Goal: Obtain resource: Download file/media

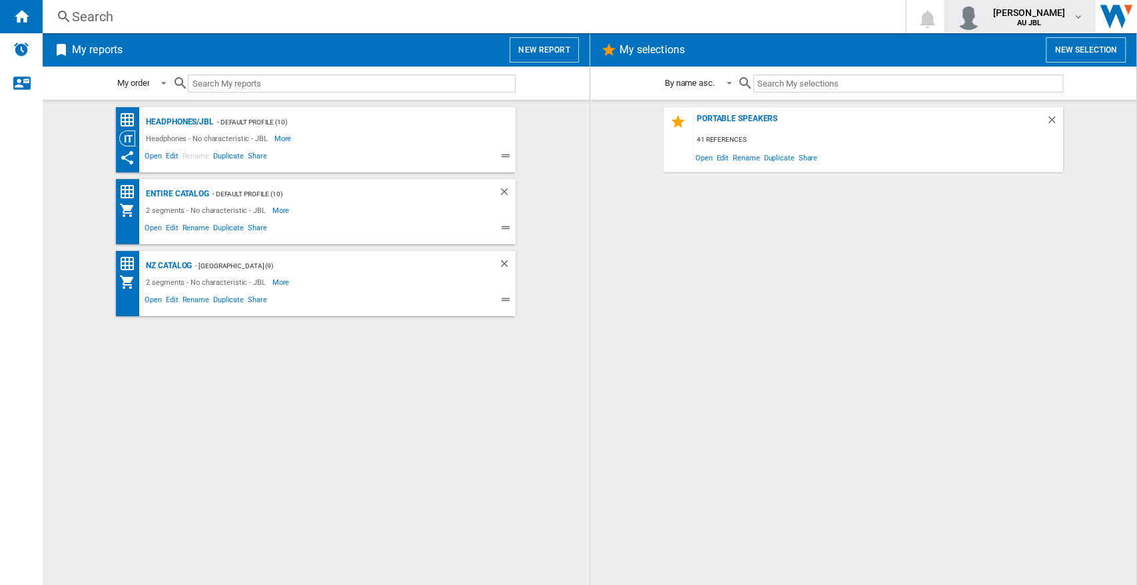
click at [1014, 24] on span "AU JBL" at bounding box center [1028, 23] width 73 height 8
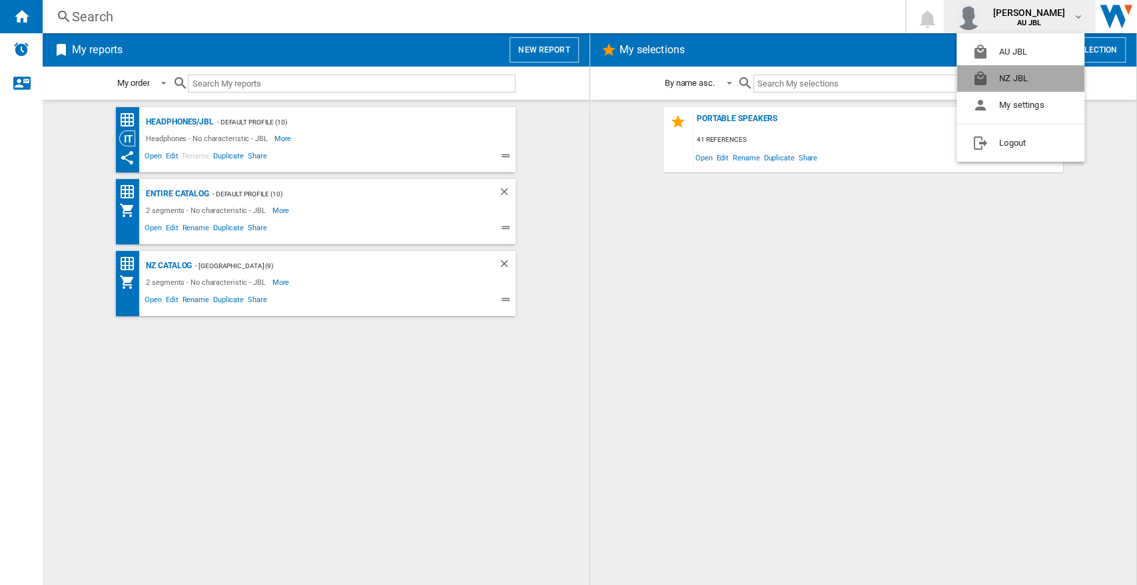
click at [1006, 84] on button "NZ JBL" at bounding box center [1020, 78] width 128 height 27
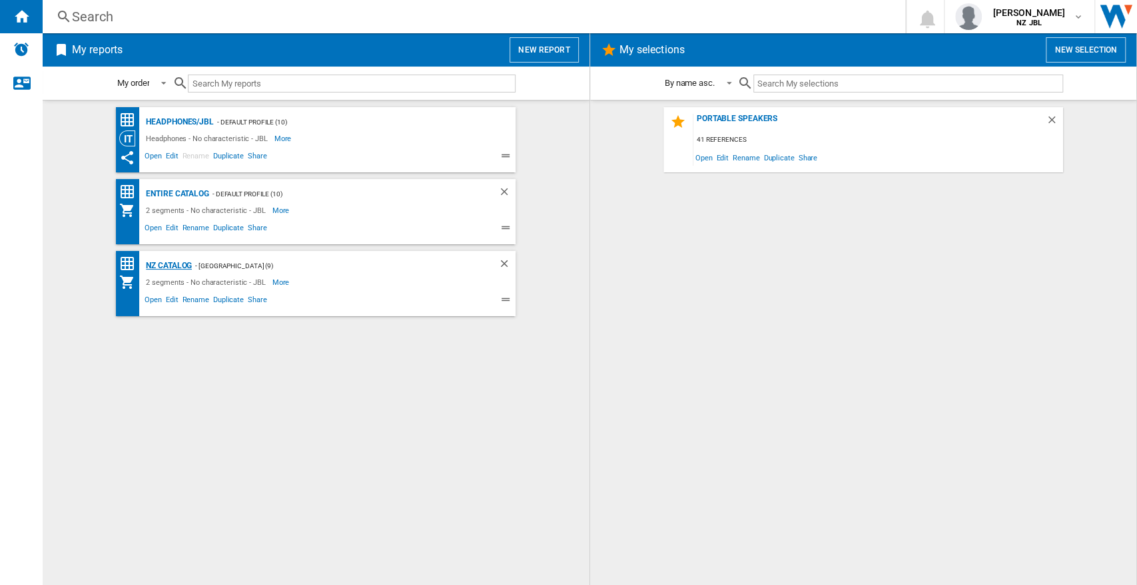
click at [165, 266] on div "NZ Catalog" at bounding box center [167, 266] width 49 height 17
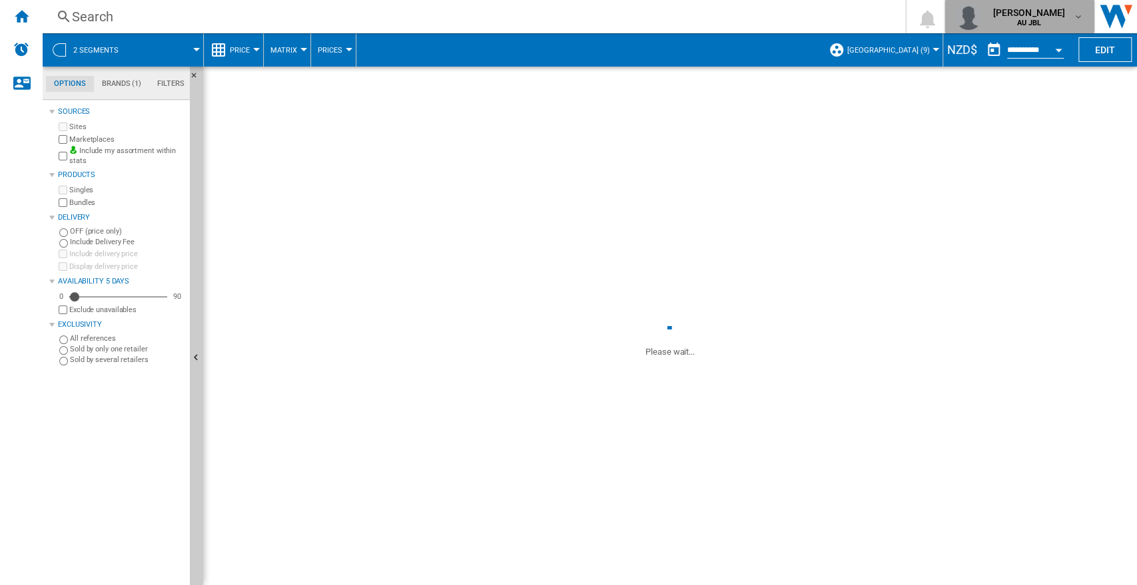
click at [1037, 21] on b "AU JBL" at bounding box center [1028, 23] width 25 height 9
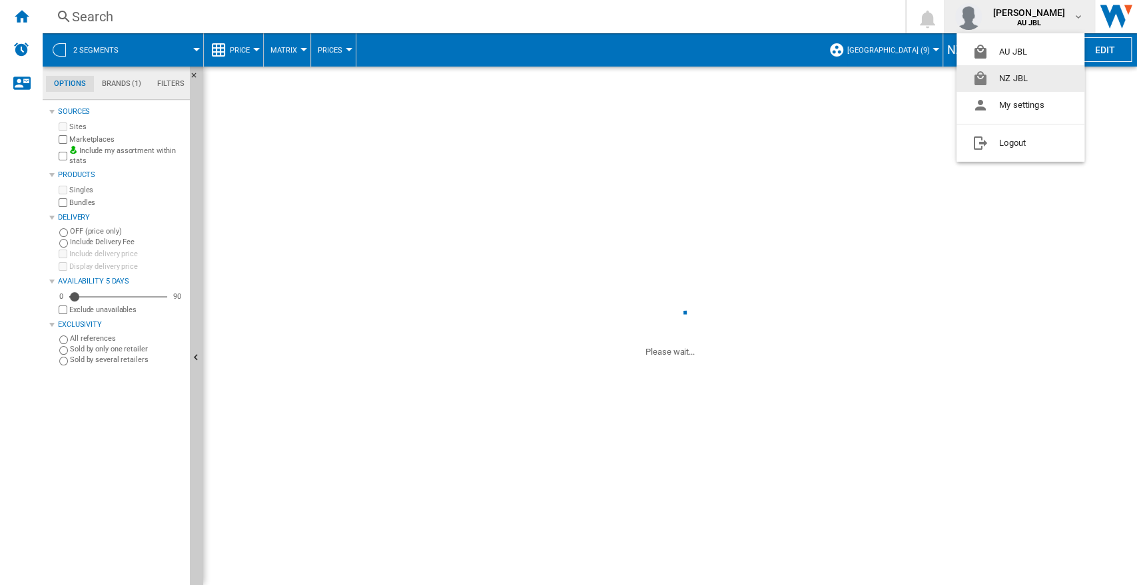
click at [1005, 77] on button "NZ JBL" at bounding box center [1020, 78] width 128 height 27
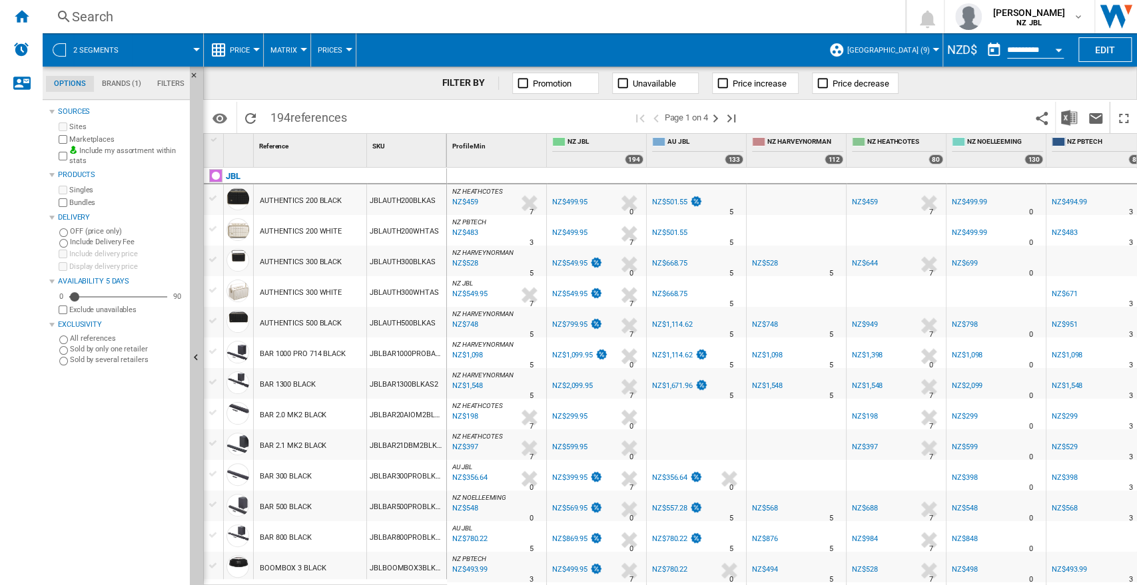
click at [122, 56] on button "2 segments" at bounding box center [102, 49] width 59 height 33
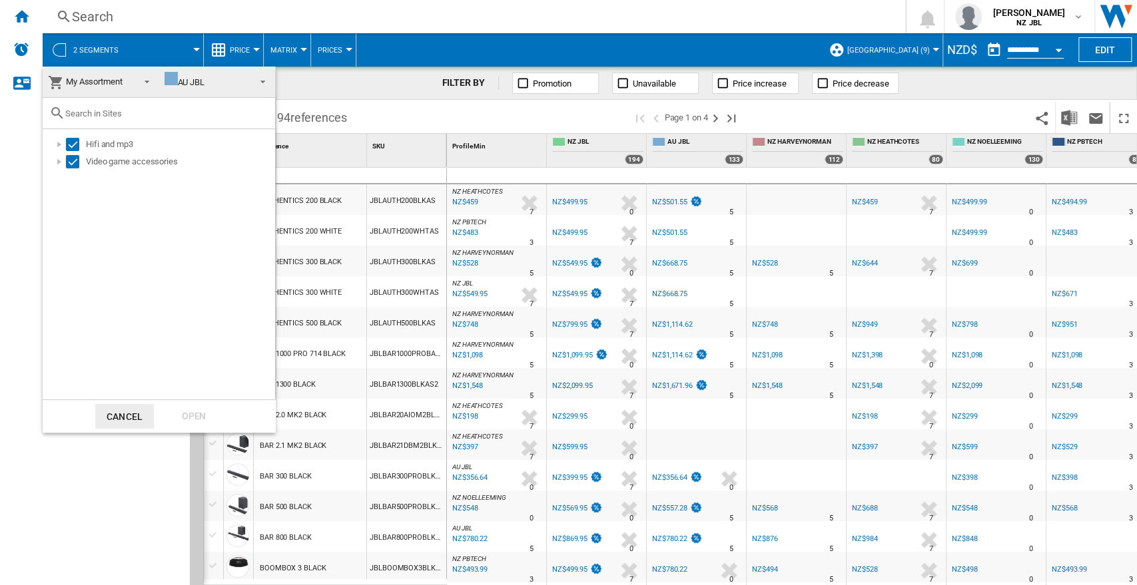
click at [123, 53] on md-backdrop at bounding box center [568, 292] width 1137 height 585
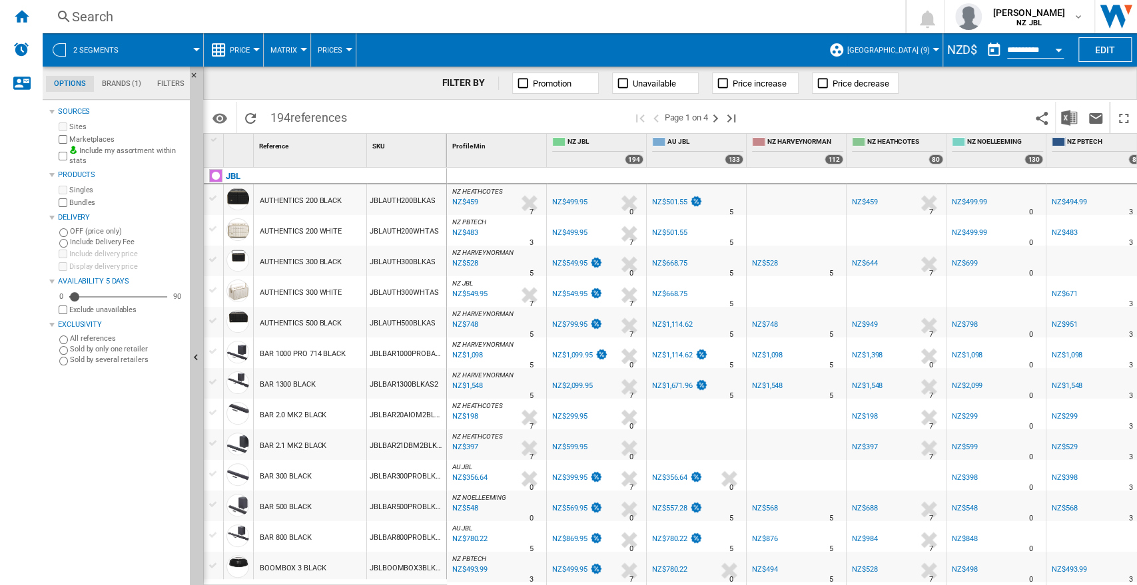
click at [145, 49] on span at bounding box center [166, 49] width 59 height 33
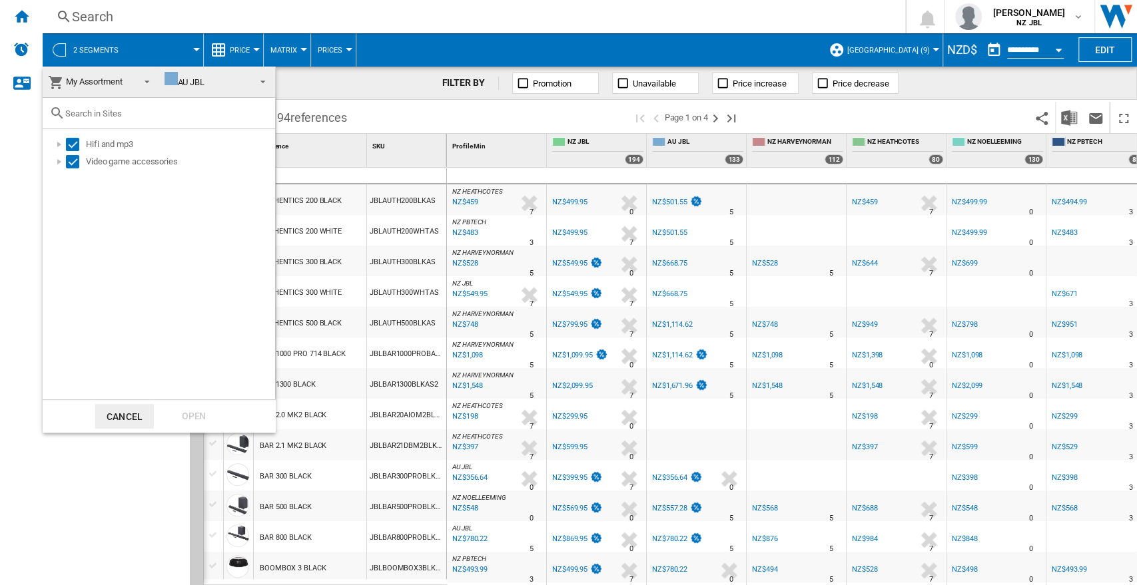
click at [195, 80] on div "AU JBL" at bounding box center [184, 82] width 40 height 10
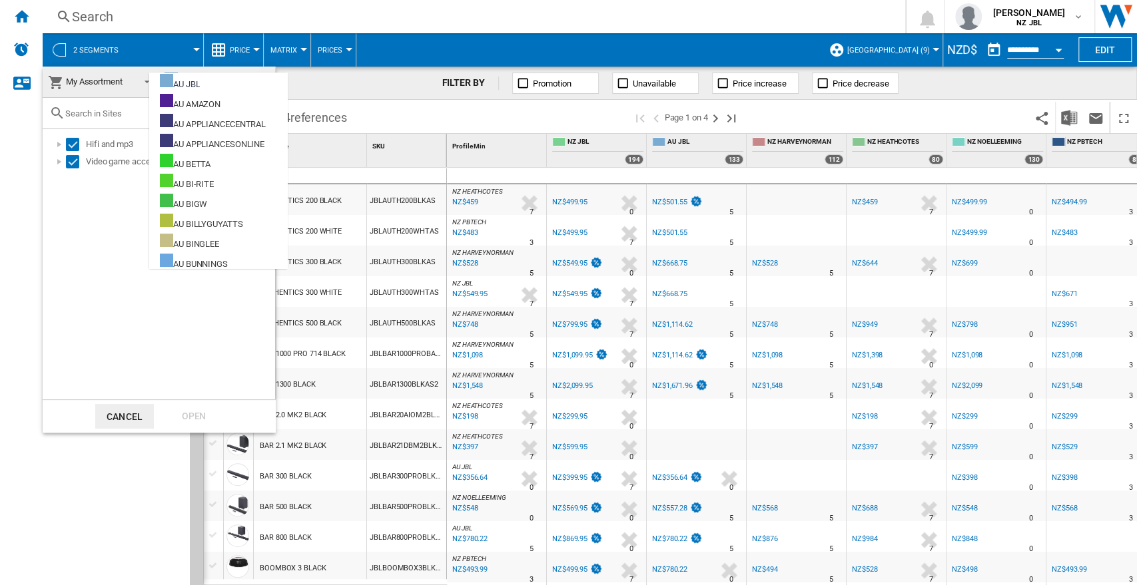
click at [99, 79] on span "My Assortment" at bounding box center [94, 82] width 57 height 10
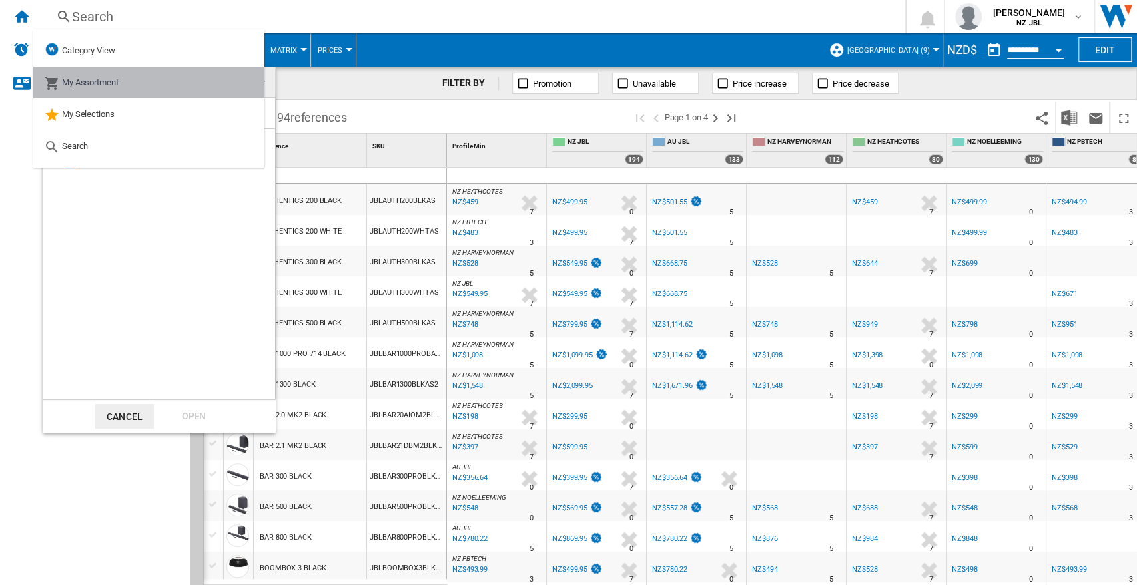
click at [155, 81] on md-option "My Assortment" at bounding box center [148, 83] width 231 height 32
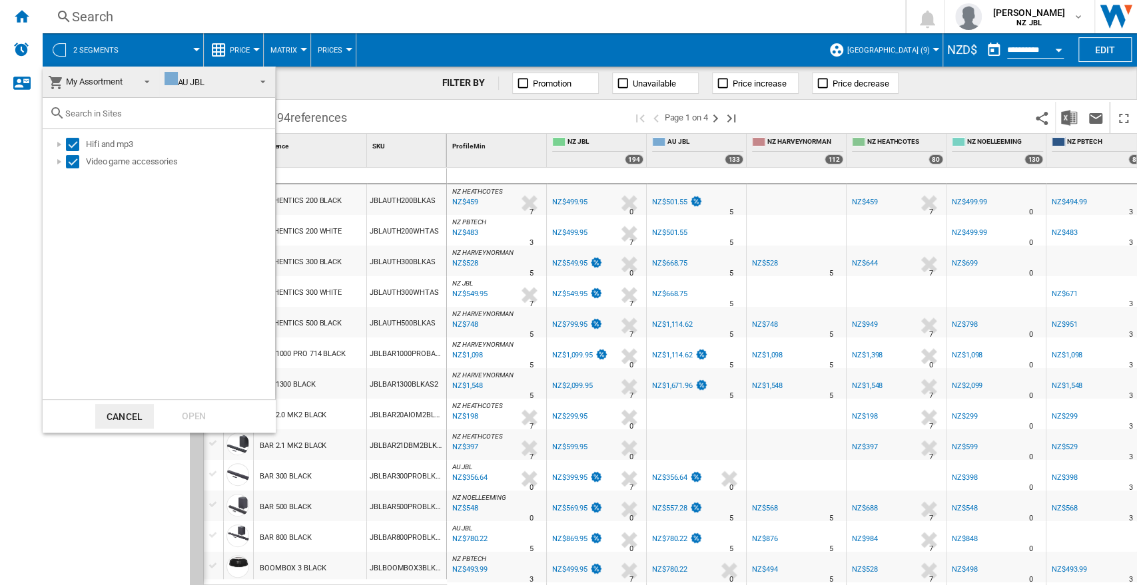
click at [236, 75] on span "AU JBL" at bounding box center [206, 82] width 85 height 20
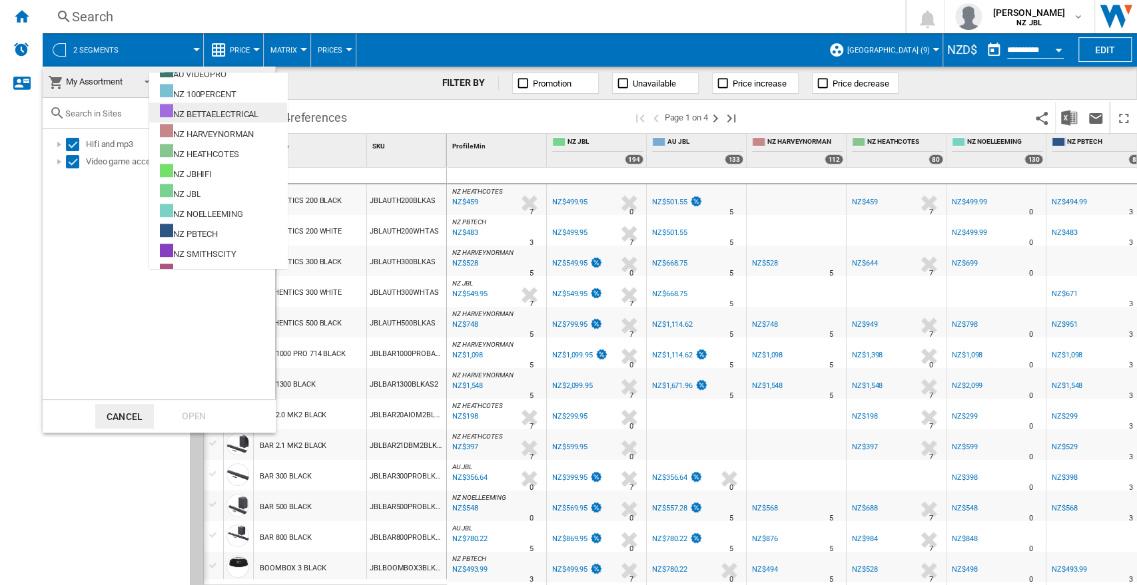
scroll to position [643, 0]
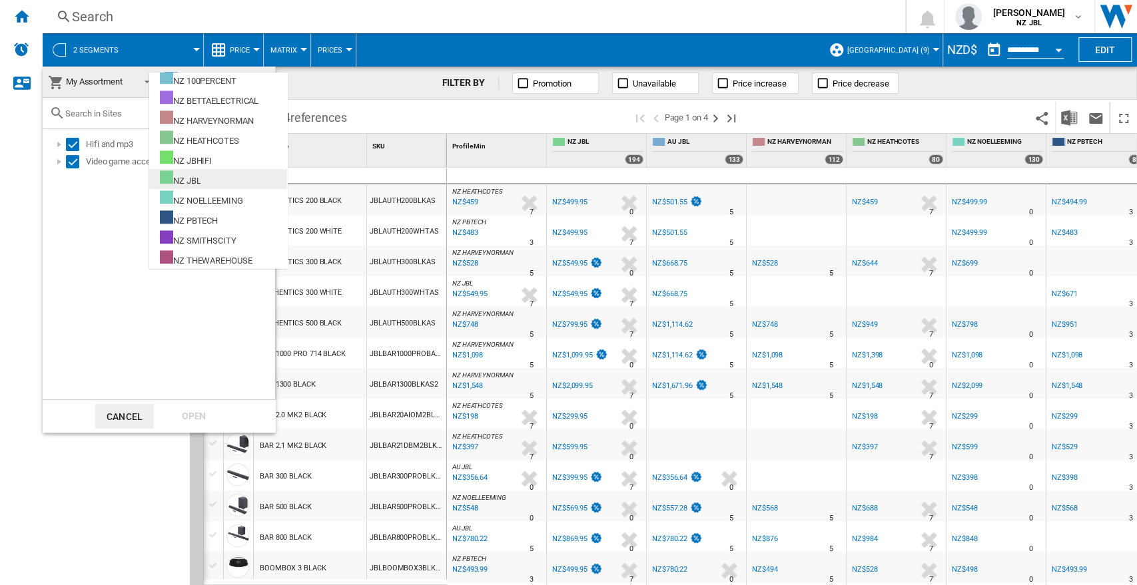
click at [199, 179] on div "NZ JBL" at bounding box center [180, 178] width 41 height 17
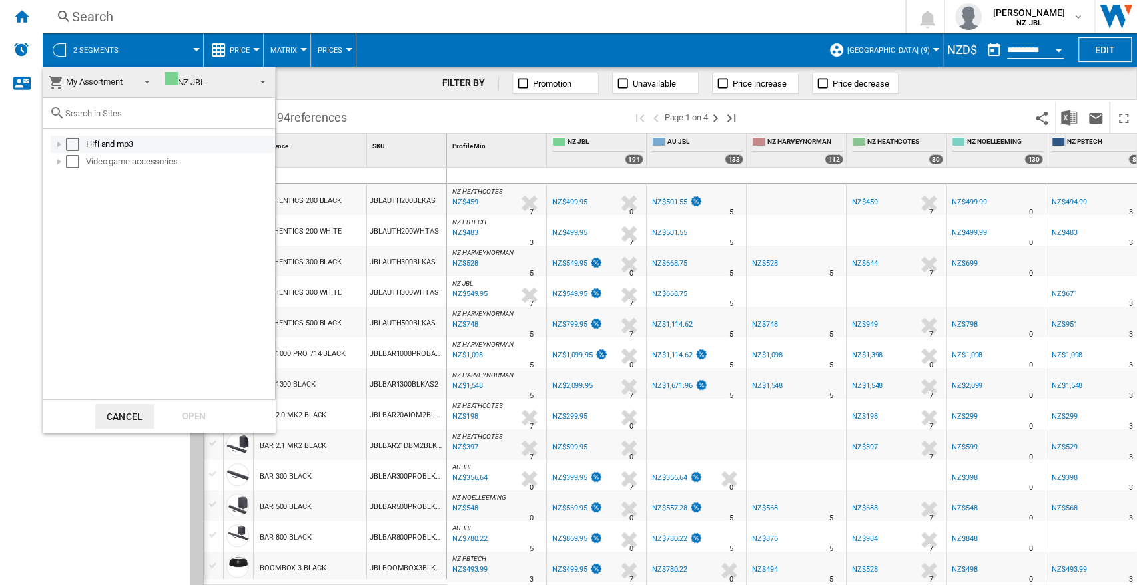
click at [87, 151] on div "Hifi and mp3" at bounding box center [179, 144] width 187 height 13
click at [64, 144] on div at bounding box center [59, 144] width 13 height 13
click at [74, 142] on div "Select" at bounding box center [72, 144] width 13 height 13
click at [71, 170] on div "Hifi and mp3 Video game accessories" at bounding box center [159, 264] width 232 height 270
click at [75, 167] on div "Video game accessories" at bounding box center [163, 161] width 224 height 17
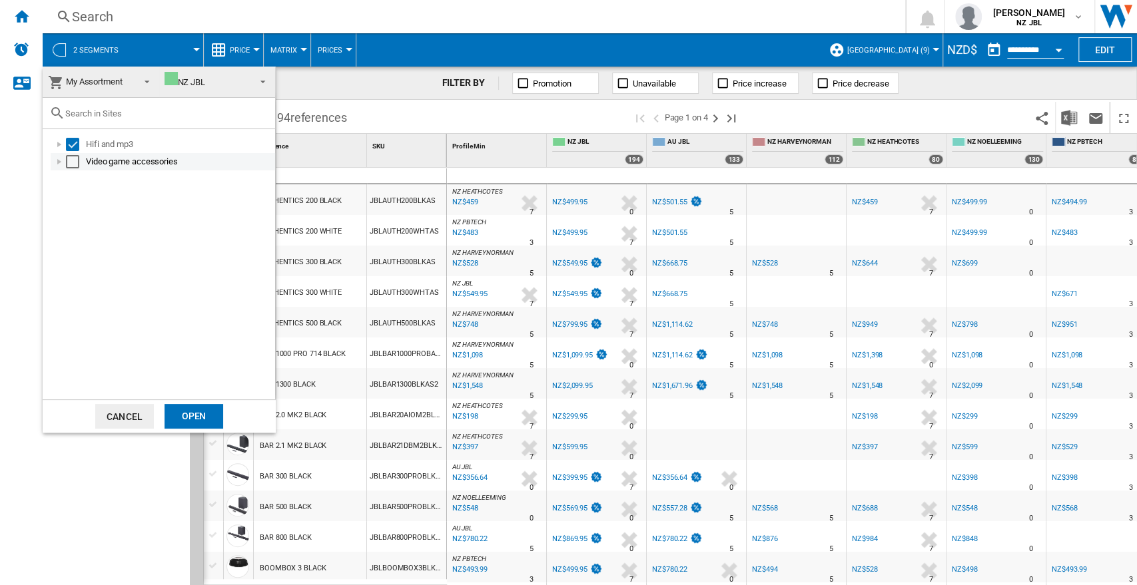
click at [75, 164] on div "Select" at bounding box center [72, 161] width 13 height 13
click at [214, 413] on div "Open" at bounding box center [193, 416] width 59 height 25
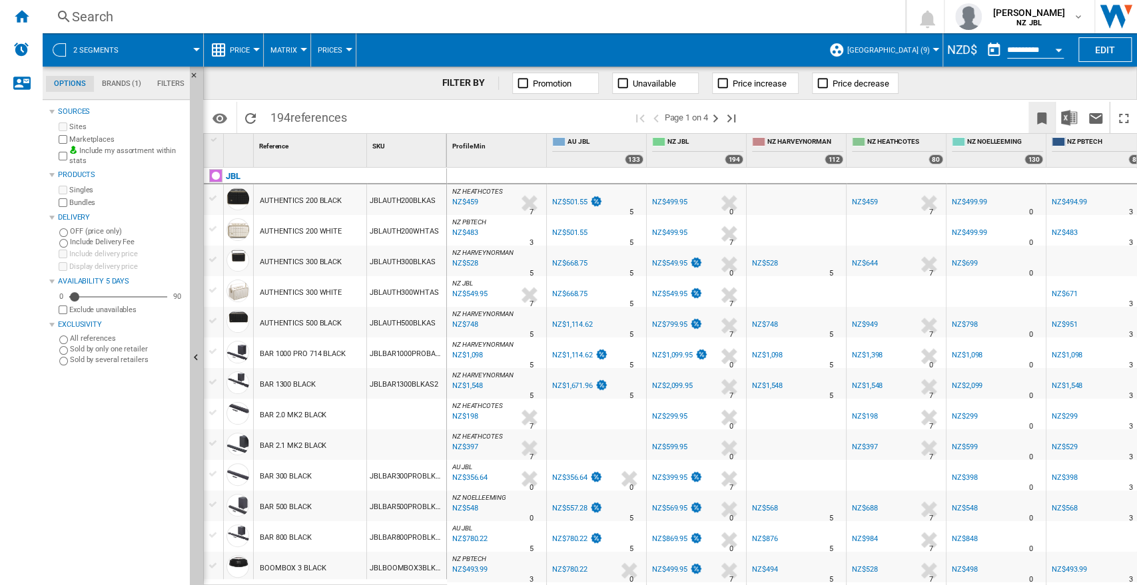
click at [1041, 115] on ng-md-icon "Bookmark this report" at bounding box center [1042, 119] width 16 height 16
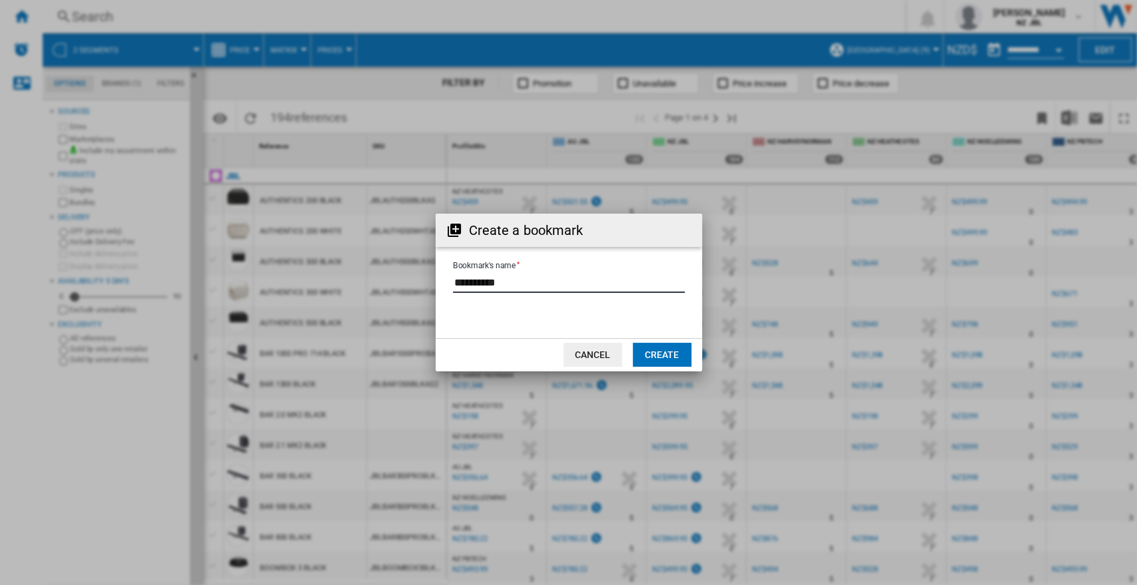
click at [633, 285] on input "Bookmark's name" at bounding box center [569, 283] width 232 height 20
click at [634, 284] on input "Bookmark's name" at bounding box center [569, 283] width 232 height 20
type input "**********"
click at [683, 356] on button "Create" at bounding box center [662, 355] width 59 height 24
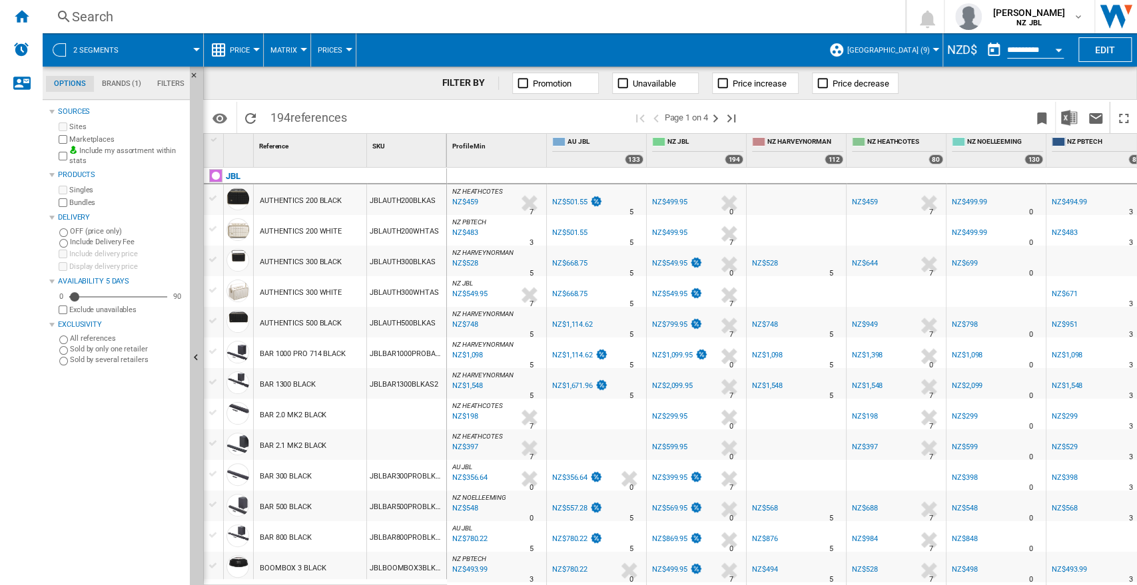
click at [908, 47] on span "New Zealand (9)" at bounding box center [887, 50] width 83 height 9
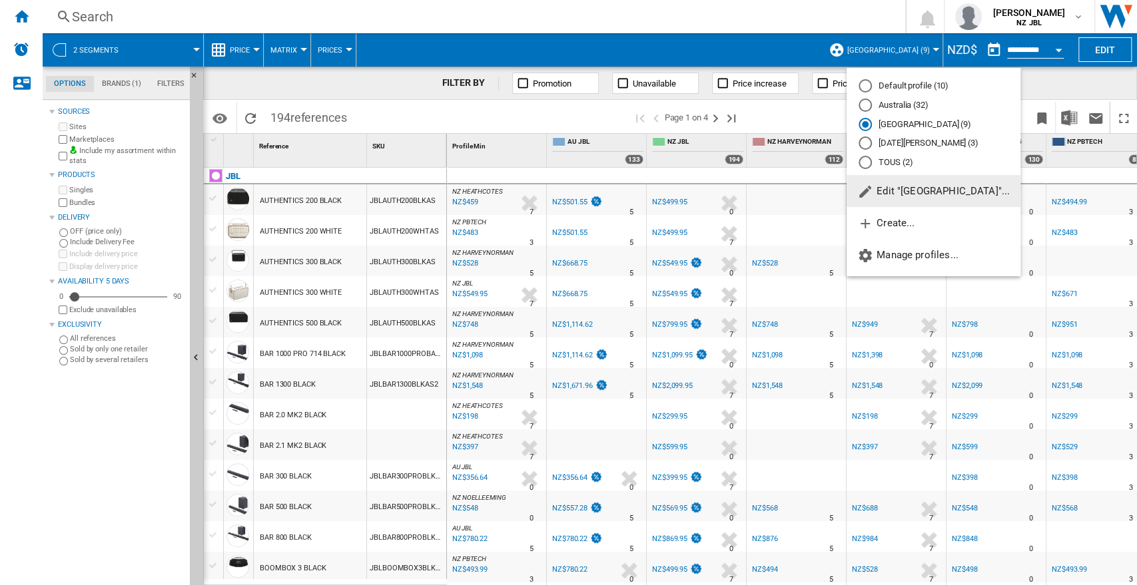
click at [900, 185] on button "Edit "[GEOGRAPHIC_DATA]"..." at bounding box center [933, 191] width 174 height 32
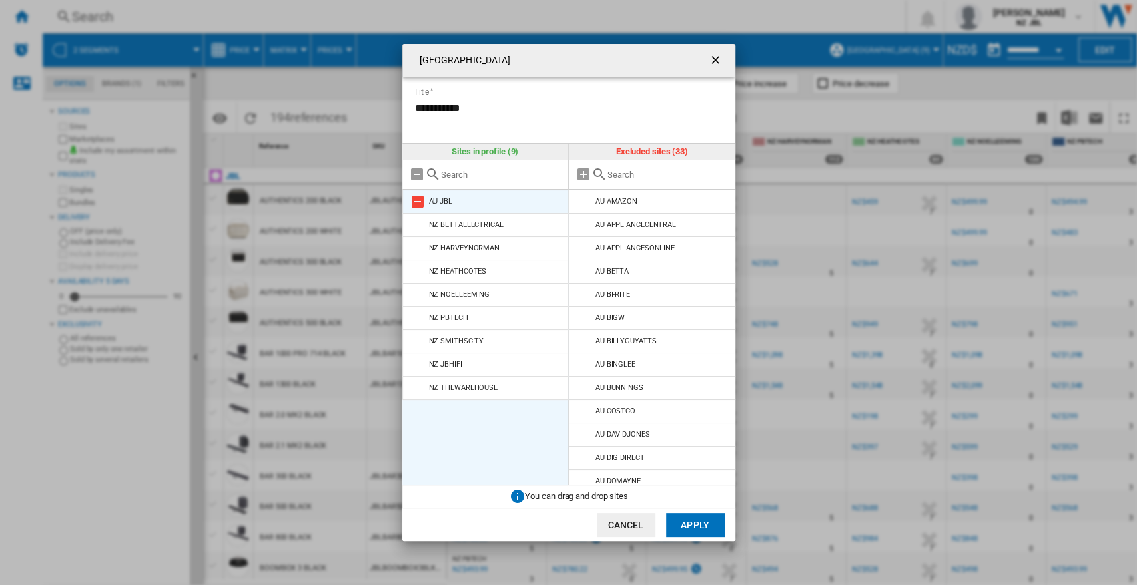
click at [416, 203] on md-icon at bounding box center [418, 202] width 16 height 16
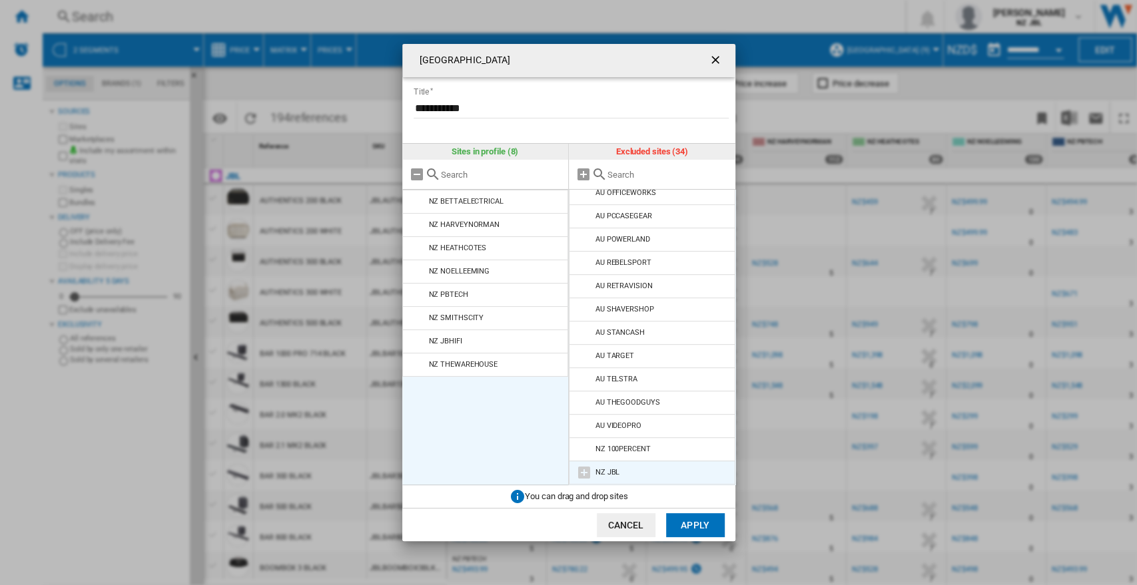
click at [586, 470] on md-icon at bounding box center [584, 473] width 16 height 16
click at [712, 521] on button "Apply" at bounding box center [695, 525] width 59 height 24
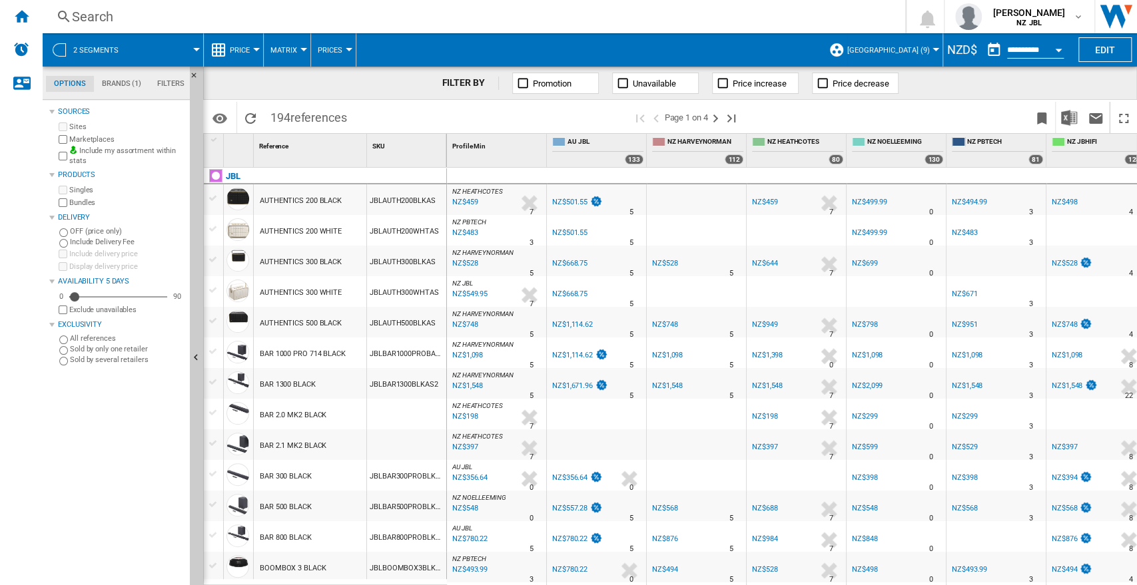
click at [906, 45] on button "New Zealand (9)" at bounding box center [890, 49] width 89 height 33
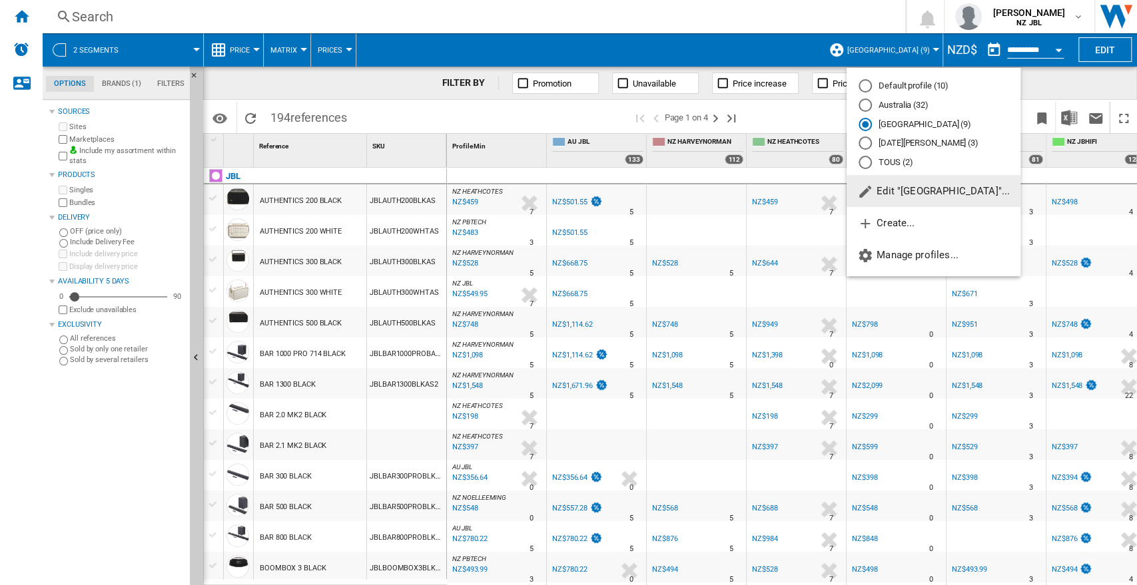
click at [910, 188] on span "Edit "[GEOGRAPHIC_DATA]"..." at bounding box center [933, 191] width 153 height 12
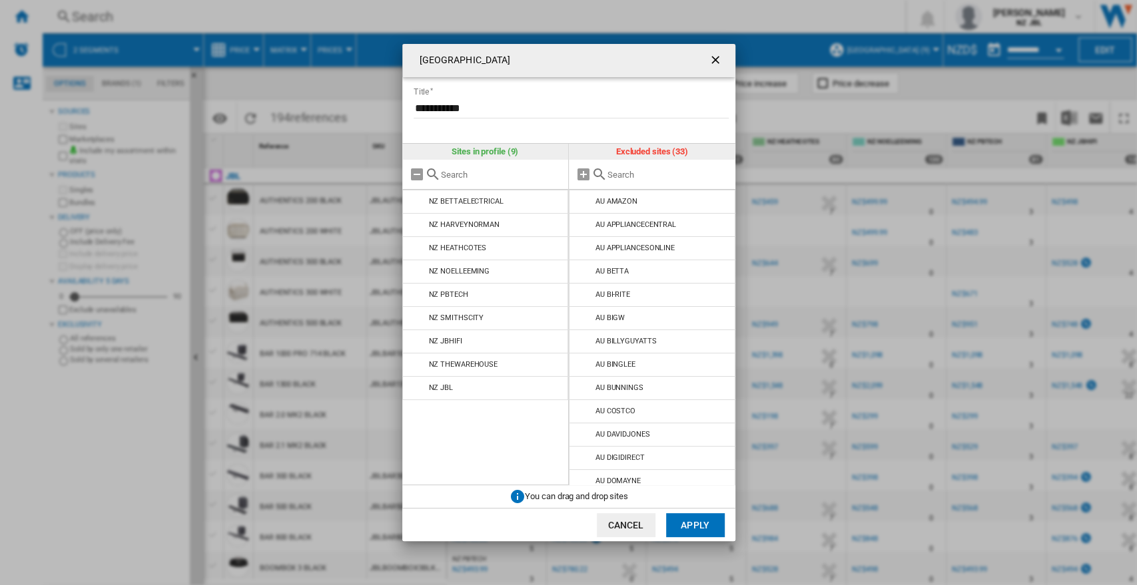
click at [704, 527] on button "Apply" at bounding box center [695, 525] width 59 height 24
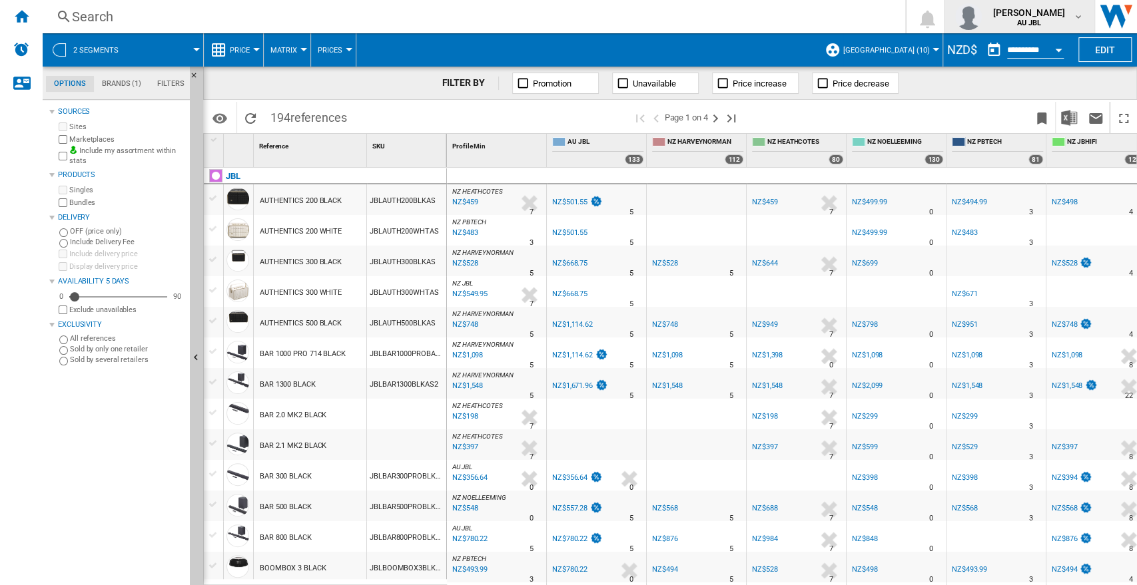
click at [1044, 10] on span "[PERSON_NAME]" at bounding box center [1028, 12] width 73 height 13
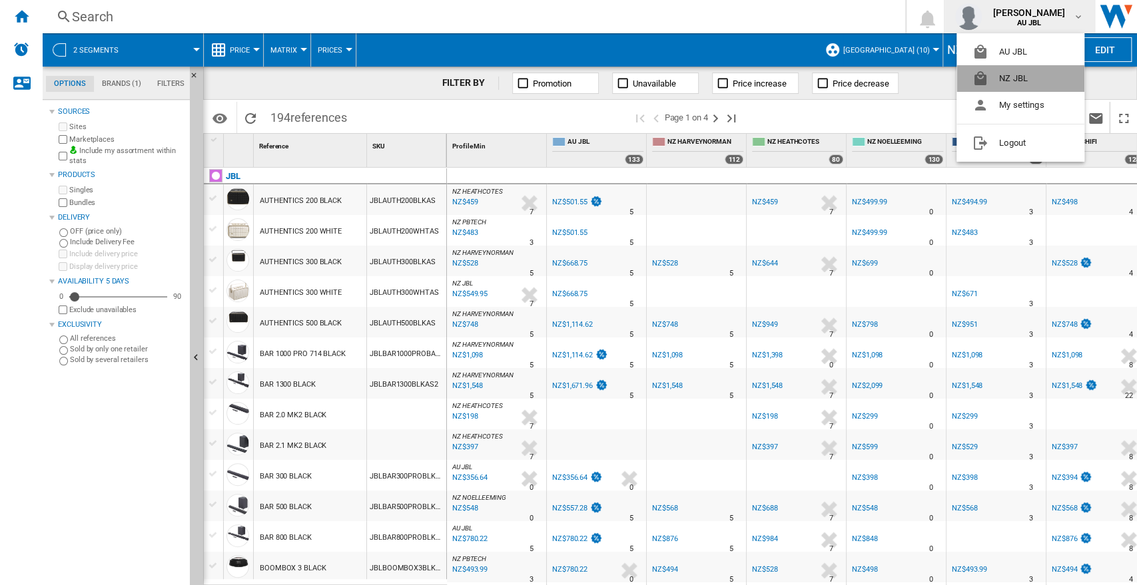
click at [1016, 83] on button "NZ JBL" at bounding box center [1020, 78] width 128 height 27
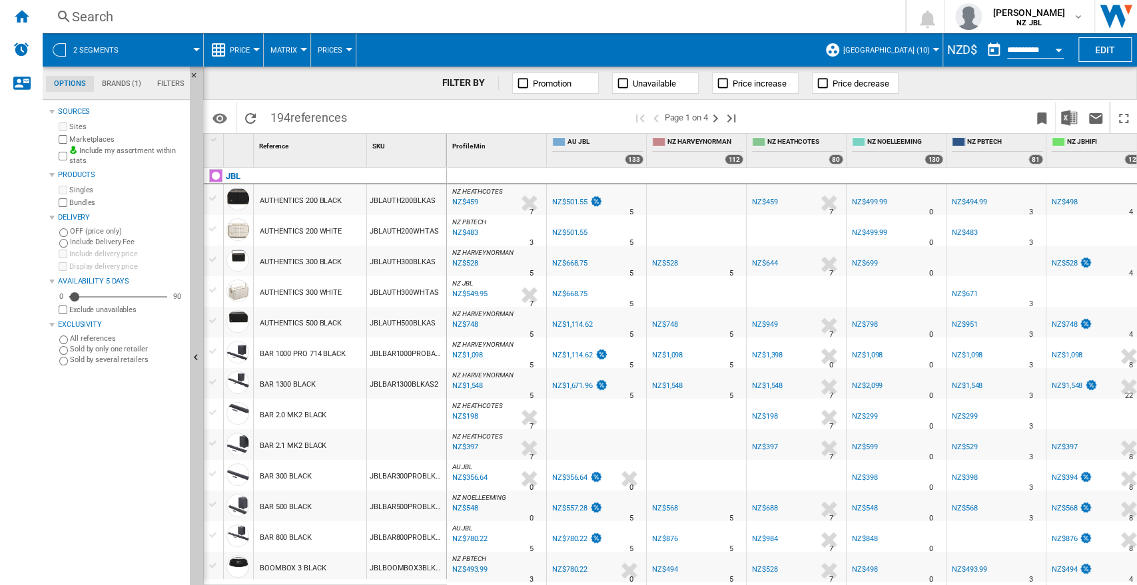
click at [900, 64] on button "[GEOGRAPHIC_DATA] (10)" at bounding box center [888, 49] width 93 height 33
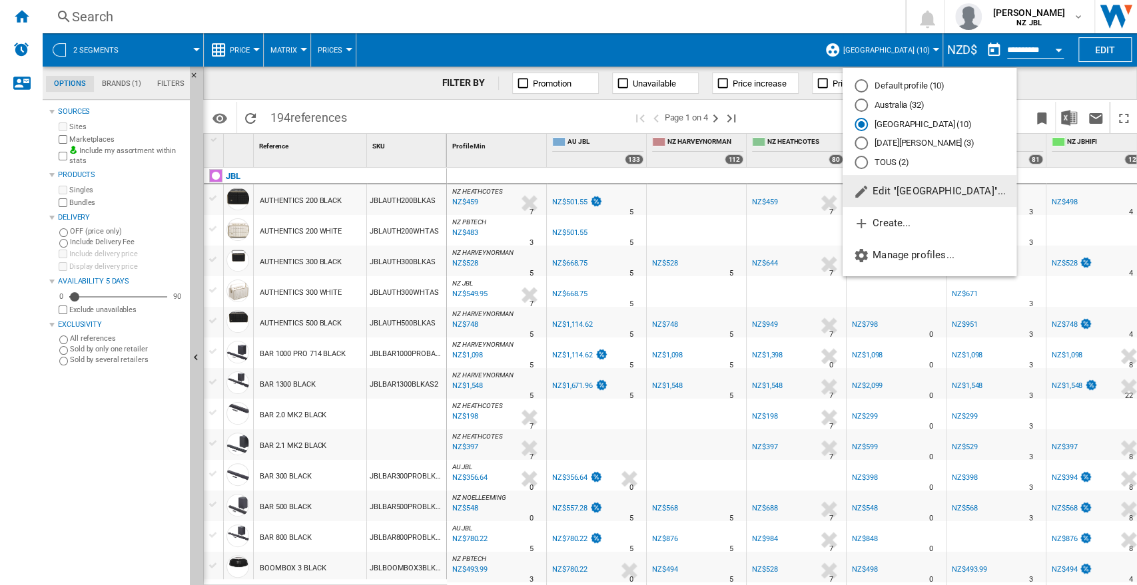
click at [888, 190] on span "Edit "[GEOGRAPHIC_DATA]"..." at bounding box center [929, 191] width 153 height 12
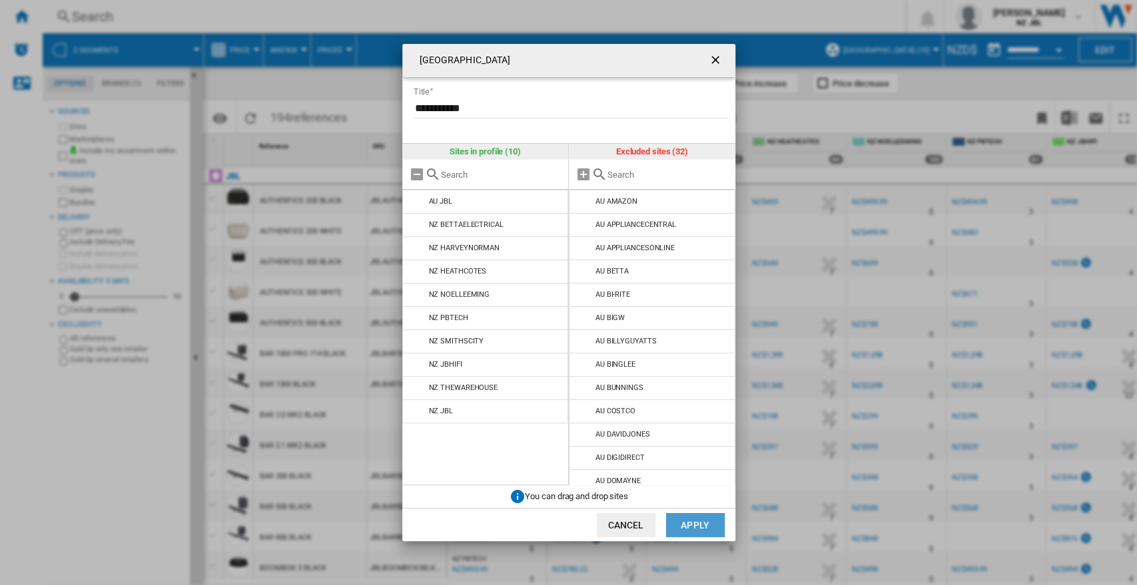
click at [715, 525] on button "Apply" at bounding box center [695, 525] width 59 height 24
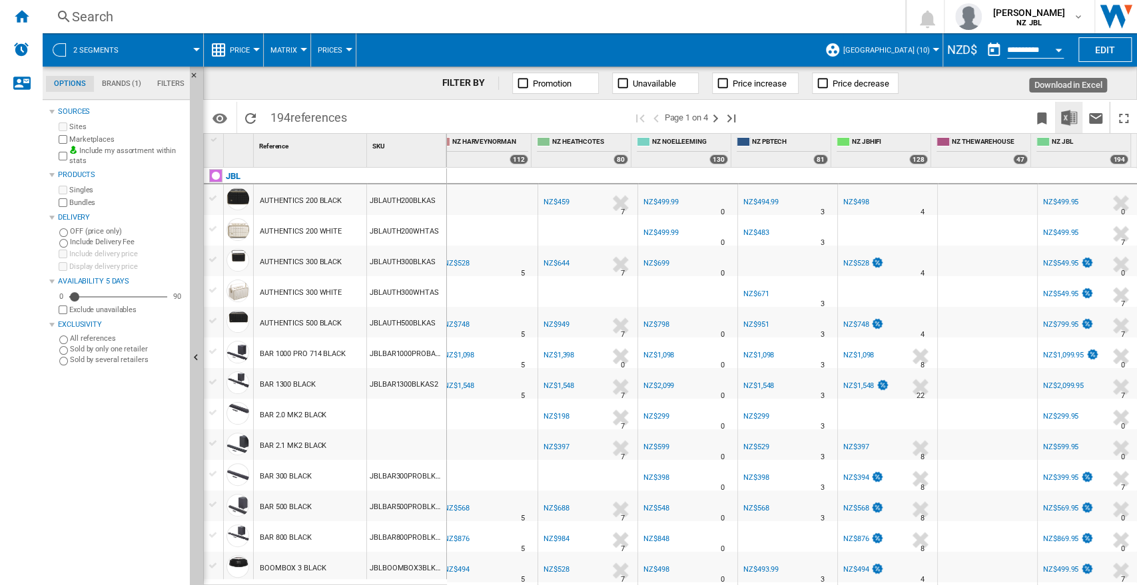
click at [1076, 118] on img "Download in Excel" at bounding box center [1069, 118] width 16 height 16
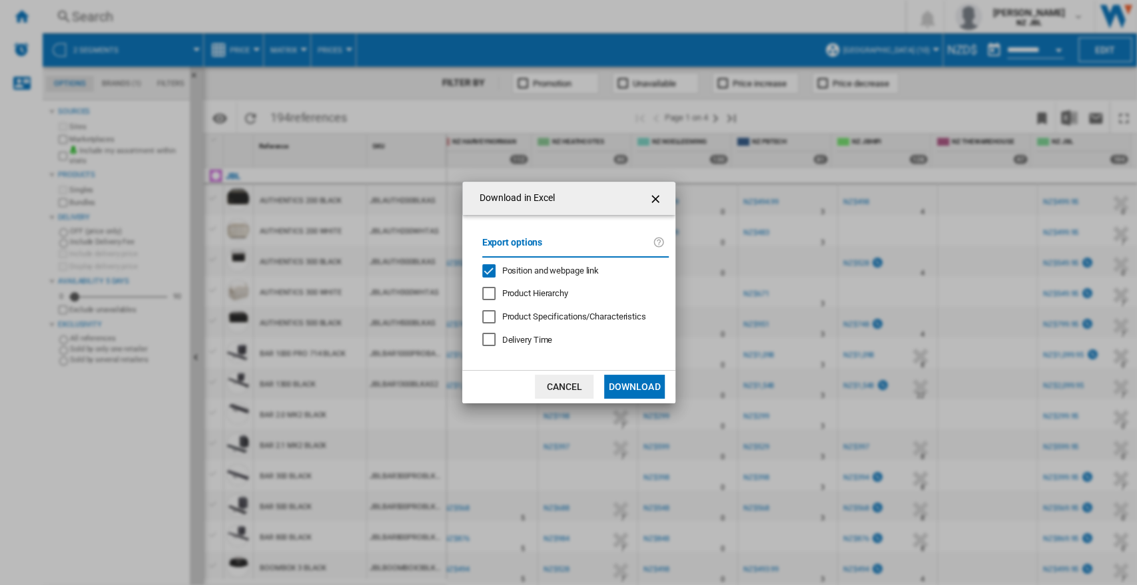
click at [556, 268] on span "Position and webpage link" at bounding box center [550, 271] width 97 height 10
click at [634, 377] on button "Download" at bounding box center [634, 387] width 60 height 24
